Goal: Information Seeking & Learning: Find specific fact

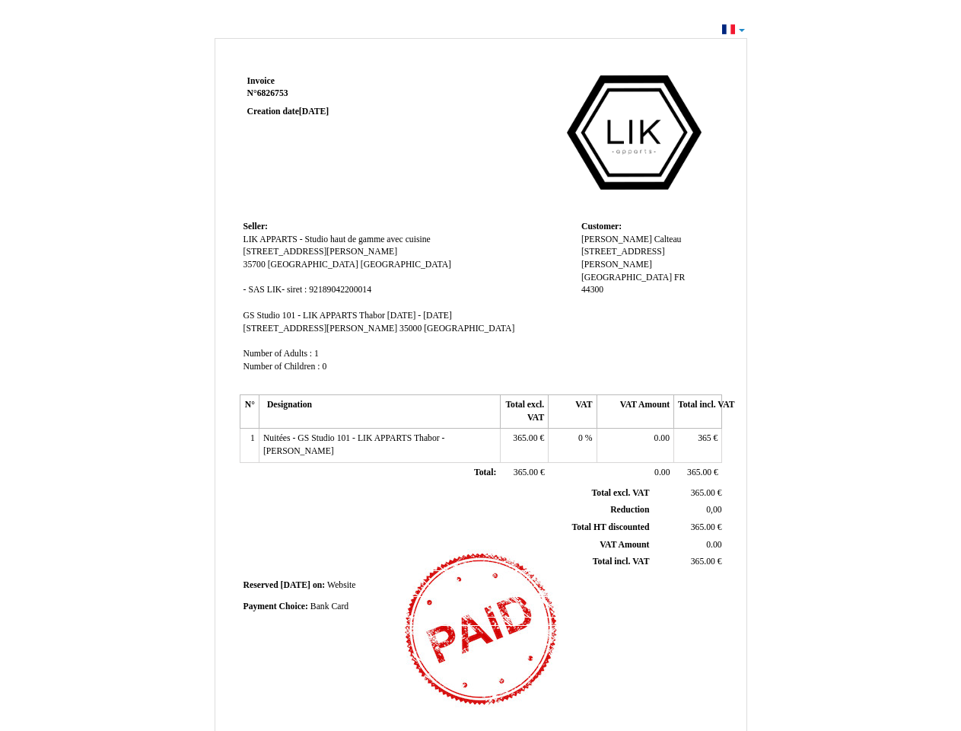
click at [261, 81] on span "Invoice" at bounding box center [260, 81] width 27 height 10
click at [275, 93] on span "6826753" at bounding box center [272, 93] width 31 height 10
click at [256, 226] on span "Seller:" at bounding box center [256, 227] width 24 height 10
click at [337, 239] on span "LIK APPARTS - Studio haut de gamme avec cuisine" at bounding box center [337, 239] width 187 height 10
click at [280, 251] on span "[STREET_ADDRESS][PERSON_NAME]" at bounding box center [321, 252] width 155 height 10
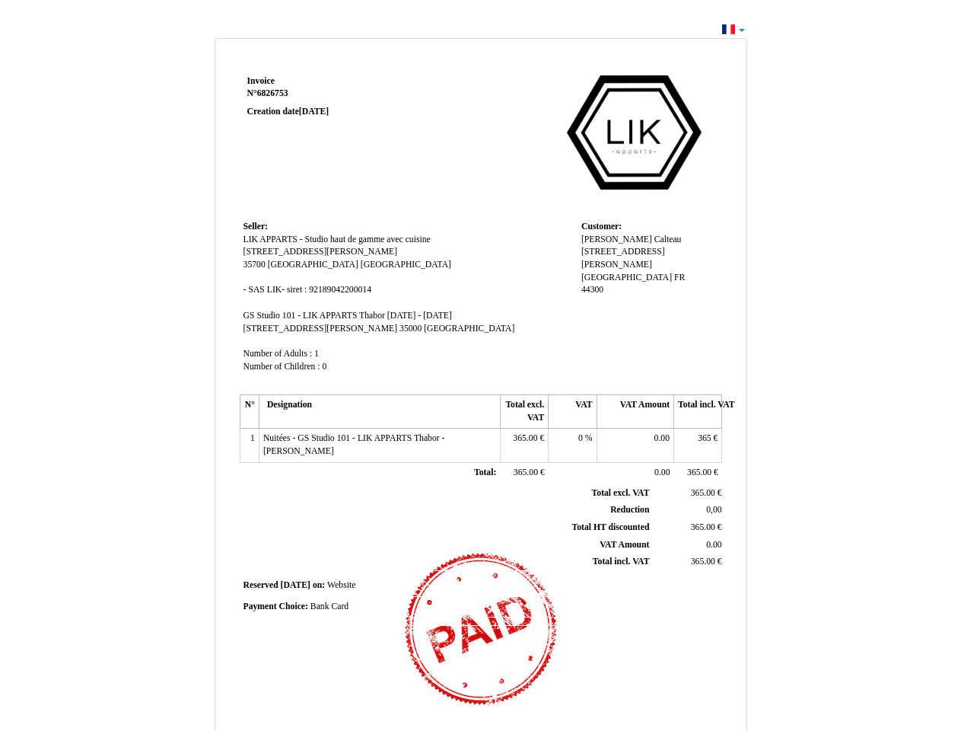
click at [256, 264] on span "35700" at bounding box center [255, 265] width 22 height 10
click at [282, 264] on span "[GEOGRAPHIC_DATA]" at bounding box center [313, 265] width 91 height 10
click at [361, 264] on span "[GEOGRAPHIC_DATA]" at bounding box center [406, 265] width 91 height 10
click at [310, 289] on span "SAS LIK- siret : 92189042200014" at bounding box center [309, 290] width 123 height 10
click at [315, 315] on span "GS Studio 101 - LIK APPARTS Thabor" at bounding box center [315, 316] width 142 height 10
